Goal: Book appointment/travel/reservation

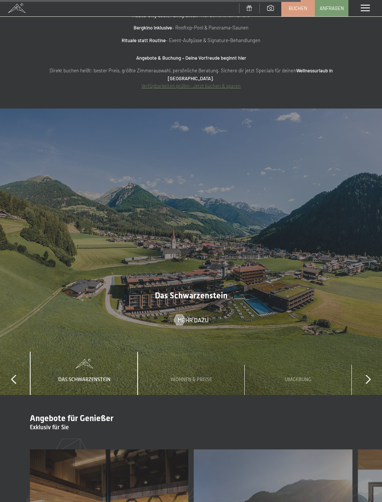
scroll to position [2754, 0]
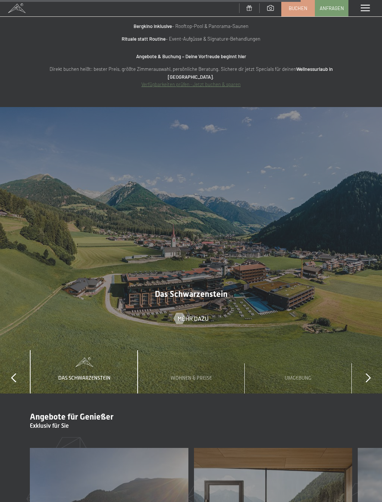
click at [303, 375] on span "Umgebung" at bounding box center [298, 378] width 27 height 6
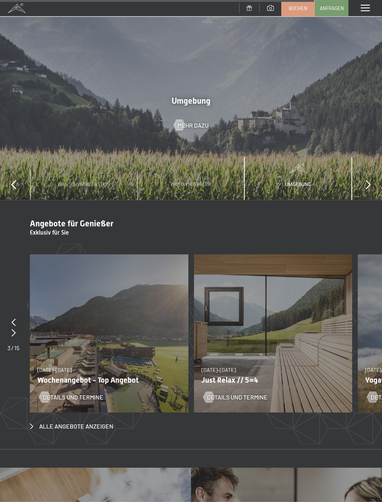
scroll to position [2973, 0]
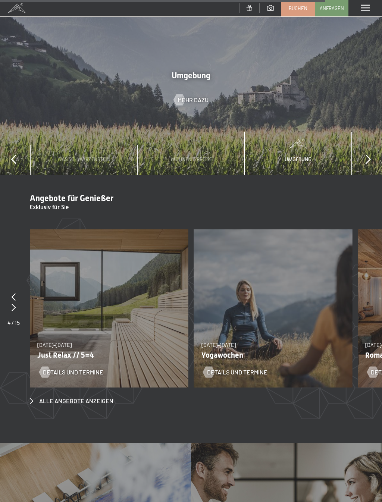
click at [367, 7] on span at bounding box center [365, 8] width 9 height 7
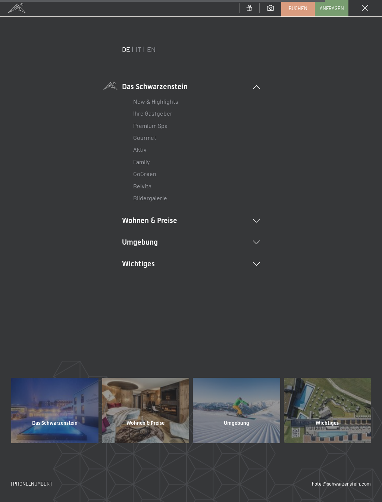
click at [257, 219] on icon at bounding box center [256, 221] width 7 height 4
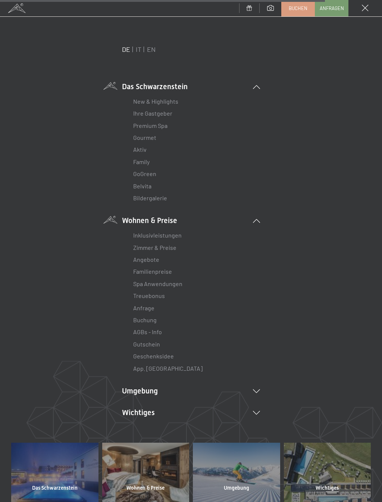
click at [180, 232] on link "Inklusivleistungen" at bounding box center [157, 235] width 49 height 7
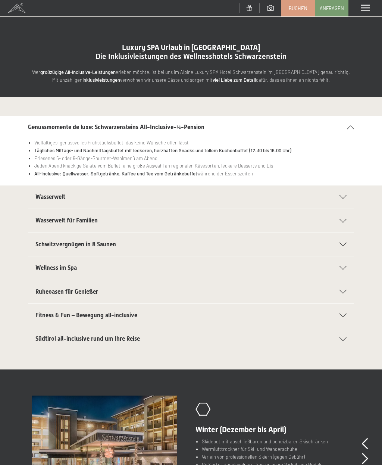
click at [345, 199] on div "Wasserwelt" at bounding box center [190, 196] width 311 height 23
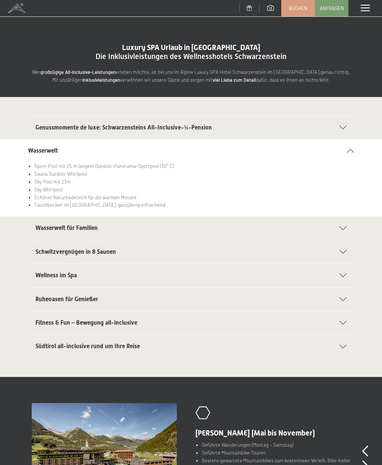
click at [345, 230] on div "Wasserwelt für Familien" at bounding box center [190, 227] width 311 height 23
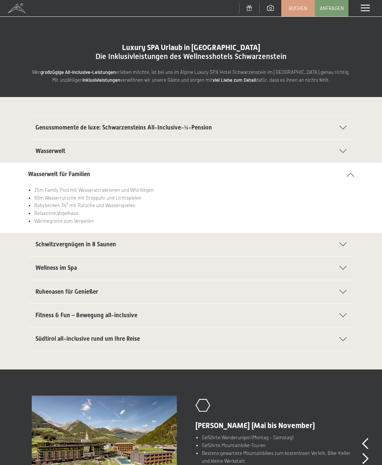
click at [342, 266] on icon at bounding box center [343, 268] width 7 height 4
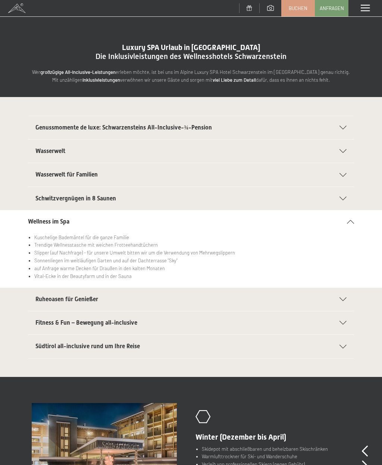
click at [346, 197] on icon at bounding box center [343, 199] width 7 height 4
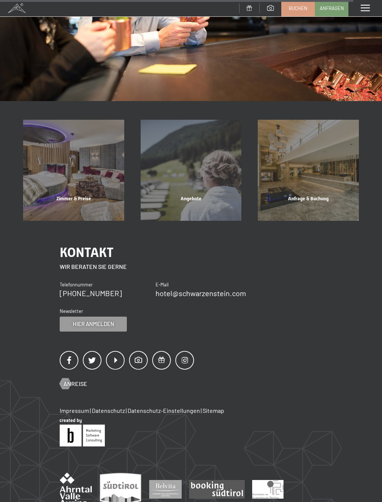
scroll to position [662, 0]
click at [66, 198] on div "Zimmer & Preise" at bounding box center [74, 207] width 118 height 25
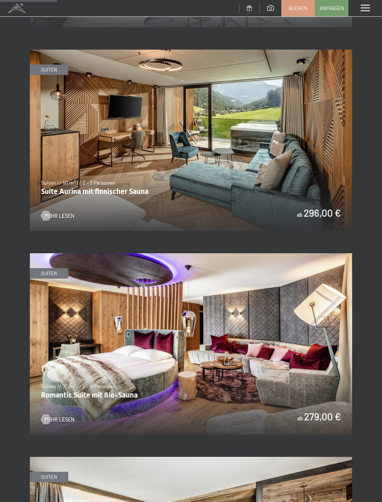
scroll to position [497, 0]
click at [54, 213] on span "Mehr Lesen" at bounding box center [59, 215] width 30 height 7
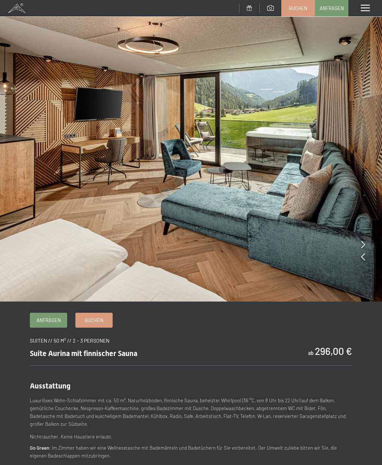
click at [104, 319] on link "Buchen" at bounding box center [94, 320] width 37 height 14
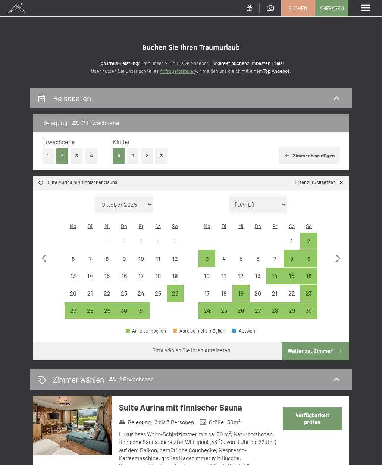
click at [341, 256] on icon "button" at bounding box center [338, 259] width 16 height 16
select select "2025-11-01"
select select "2025-12-01"
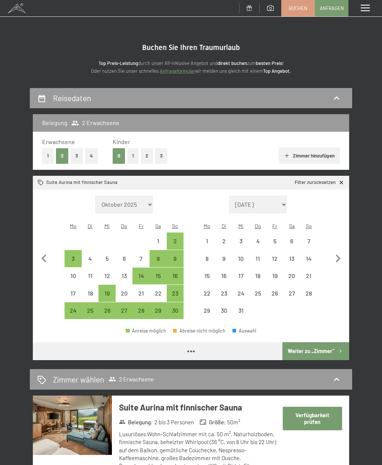
select select "2025-11-01"
select select "2025-12-01"
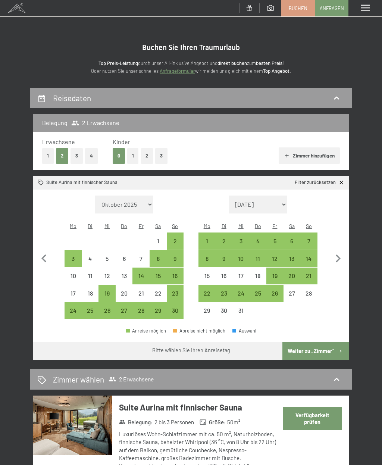
click at [341, 256] on icon "button" at bounding box center [338, 259] width 16 height 16
select select "2025-12-01"
select select "2026-01-01"
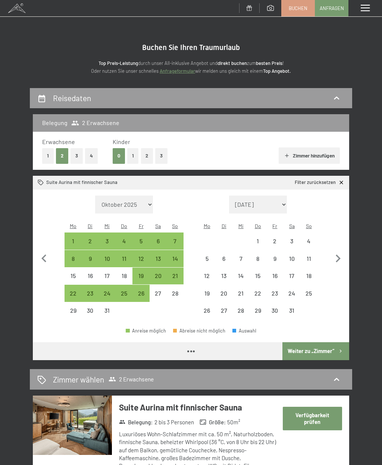
select select "2025-12-01"
select select "2026-01-01"
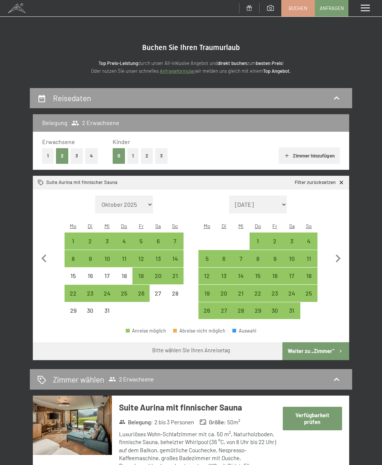
click at [340, 255] on icon "button" at bounding box center [338, 259] width 5 height 8
select select "2026-01-01"
select select "2026-02-01"
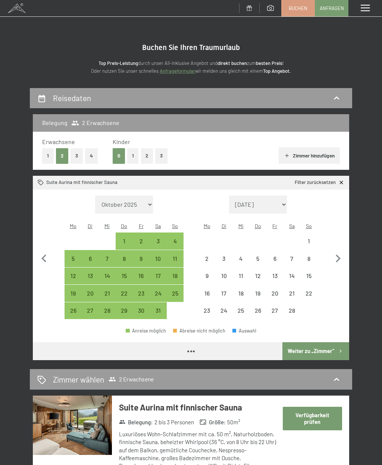
select select "2026-01-01"
select select "2026-02-01"
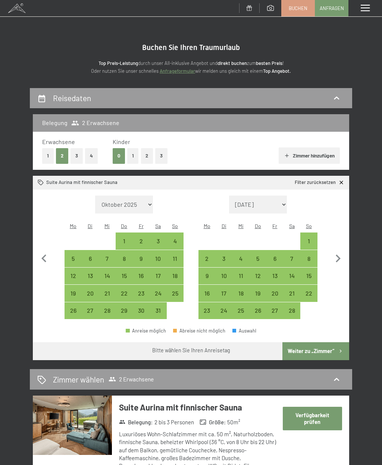
click at [339, 255] on icon "button" at bounding box center [338, 259] width 5 height 8
select select "2026-02-01"
select select "2026-03-01"
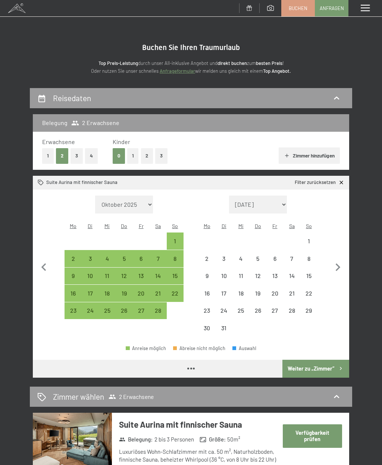
select select "2026-02-01"
select select "2026-03-01"
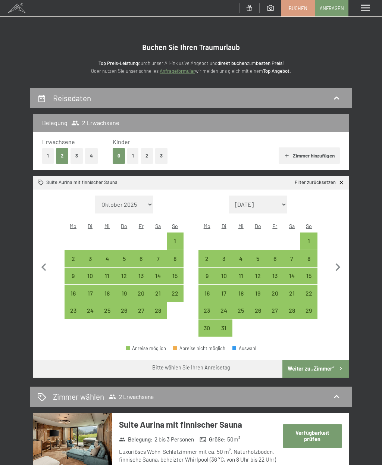
click at [312, 308] on div "29" at bounding box center [309, 316] width 16 height 16
select select "2026-02-01"
select select "2026-03-01"
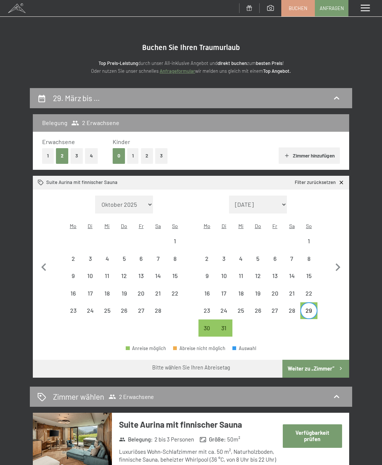
click at [340, 263] on icon "button" at bounding box center [338, 268] width 16 height 16
select select "2026-03-01"
select select "2026-04-01"
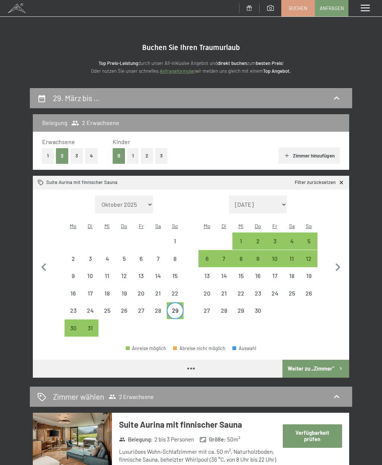
select select "2026-03-01"
select select "2026-04-01"
click at [278, 238] on div "3" at bounding box center [275, 246] width 16 height 16
select select "2026-03-01"
select select "2026-04-01"
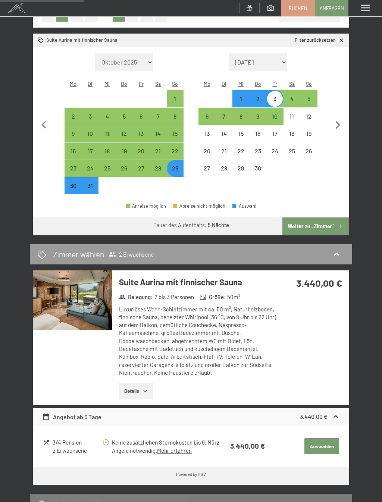
scroll to position [143, 0]
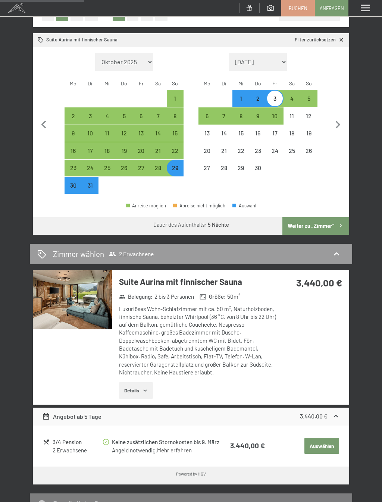
click at [54, 290] on img at bounding box center [72, 299] width 79 height 59
click at [378, 14] on div "Menü" at bounding box center [366, 8] width 34 height 16
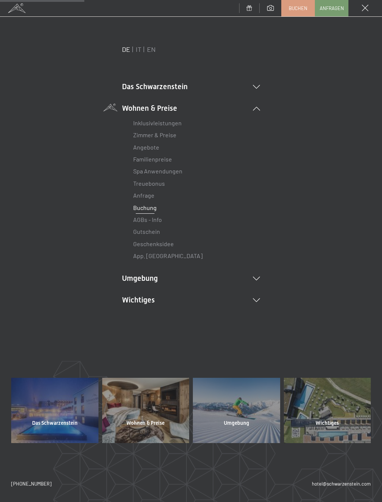
click at [328, 416] on div at bounding box center [327, 410] width 87 height 65
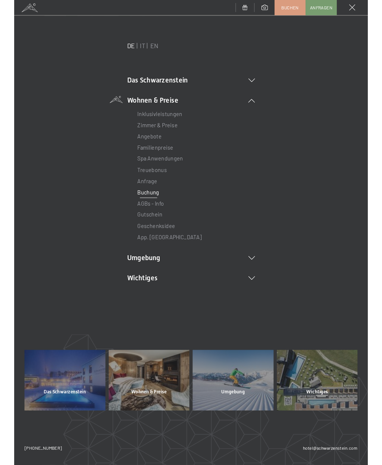
scroll to position [0, 0]
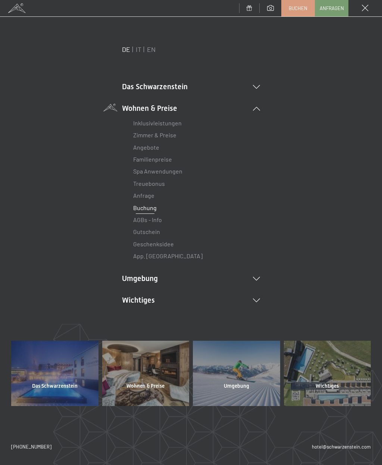
click at [173, 172] on link "Spa Anwendungen" at bounding box center [157, 171] width 49 height 7
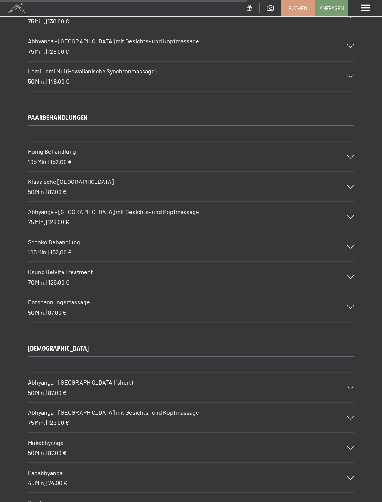
scroll to position [3664, 0]
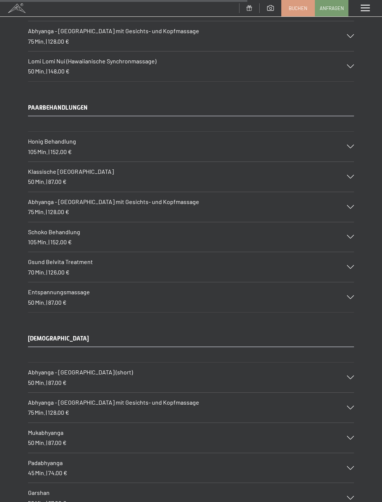
click at [350, 222] on div "Schoko Behandlung 105 Min. | 152,00 €" at bounding box center [191, 237] width 326 height 30
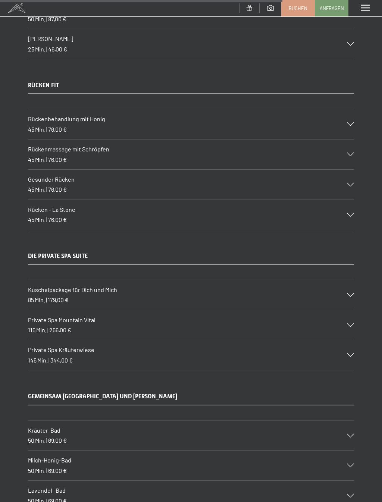
scroll to position [4289, 0]
click at [352, 310] on div "Private Spa Mountain Vital 115 Min. | 256,00 €" at bounding box center [191, 325] width 326 height 30
